Goal: Navigation & Orientation: Go to known website

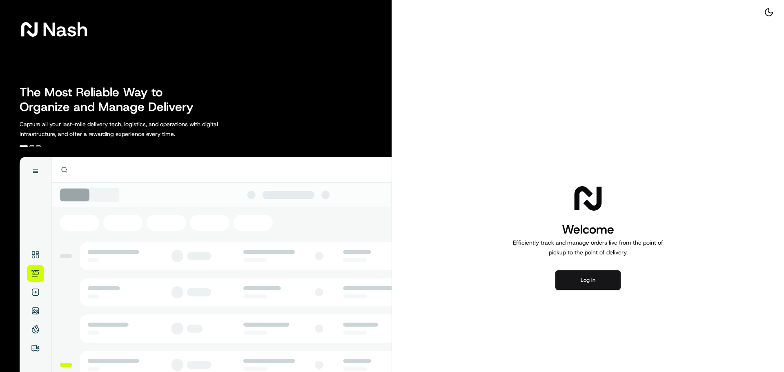
click at [599, 272] on button "Log in" at bounding box center [587, 280] width 65 height 20
